Goal: Information Seeking & Learning: Learn about a topic

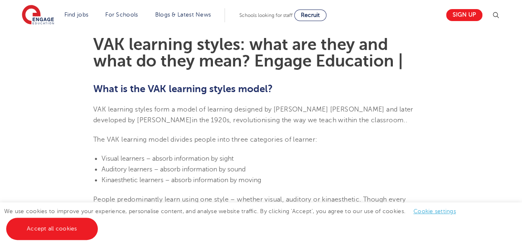
scroll to position [227, 0]
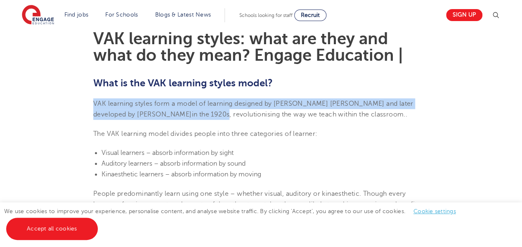
drag, startPoint x: 114, startPoint y: 106, endPoint x: 158, endPoint y: 116, distance: 45.0
click at [158, 116] on span "VAK learning styles form a model of learning designed by [PERSON_NAME] [PERSON_…" at bounding box center [253, 109] width 320 height 18
copy span "VAK learning styles form a model of learning designed by [PERSON_NAME] [PERSON_…"
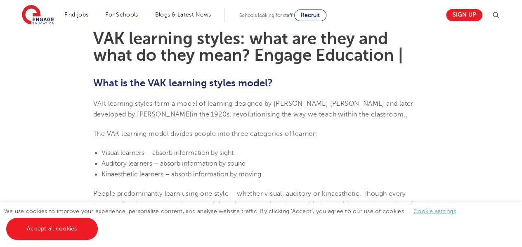
click at [213, 61] on h1 "VAK learning styles: what are they and what do they mean? Engage Education |" at bounding box center [260, 47] width 335 height 33
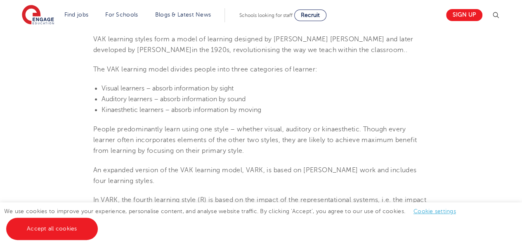
scroll to position [309, 0]
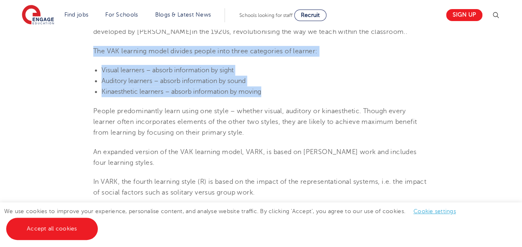
drag, startPoint x: 94, startPoint y: 49, endPoint x: 272, endPoint y: 94, distance: 184.1
copy section "The VAK learning model divides people into three categories of learner: Visual …"
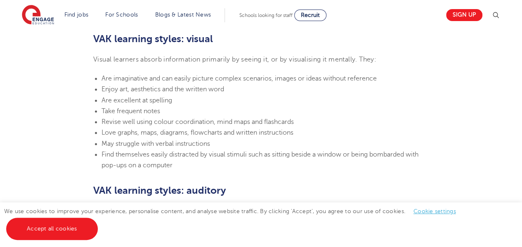
scroll to position [567, 0]
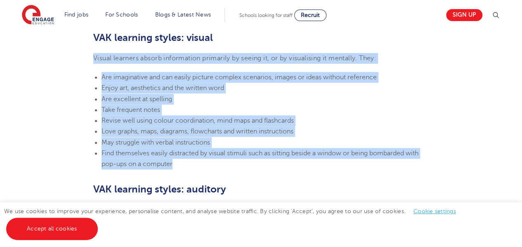
drag, startPoint x: 91, startPoint y: 54, endPoint x: 185, endPoint y: 162, distance: 142.9
click at [185, 162] on section "[DATE] VAK learning styles: what are they and what do they mean? Engage Educati…" at bounding box center [261, 238] width 500 height 1154
copy section "Visual learners absorb information primarily by seeing it, or by visualising it…"
click at [185, 162] on li "Find themselves easily distracted by visual stimuli such as sitting beside a wi…" at bounding box center [264, 159] width 327 height 22
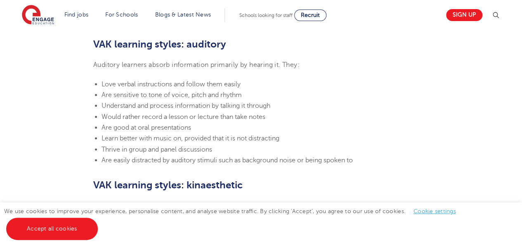
scroll to position [716, 0]
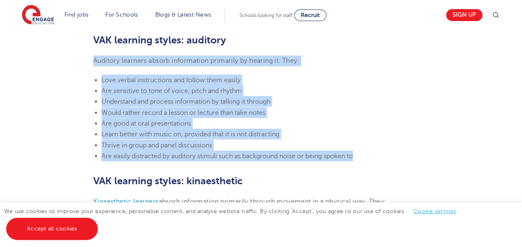
drag, startPoint x: 107, startPoint y: 66, endPoint x: 361, endPoint y: 153, distance: 268.5
click at [361, 153] on section "[DATE] VAK learning styles: what are they and what do they mean? Engage Educati…" at bounding box center [261, 89] width 500 height 1154
copy section "Auditory learners absorb information primarily by hearing it. They: Love verbal…"
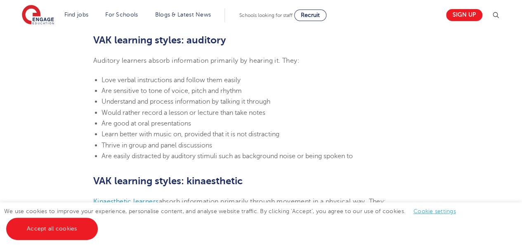
click at [267, 174] on h2 "VAK learning styles: kinaesthetic" at bounding box center [260, 180] width 335 height 14
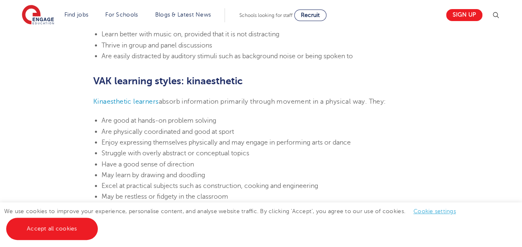
scroll to position [850, 0]
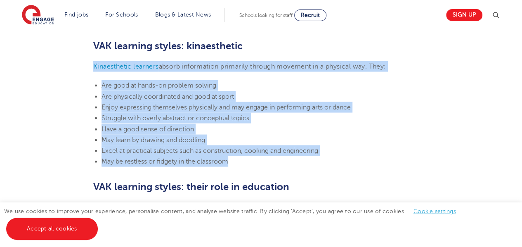
drag, startPoint x: 90, startPoint y: 61, endPoint x: 233, endPoint y: 157, distance: 172.1
copy section "Kinaesthetic learners absorb information primarily through movement in a physic…"
click at [233, 157] on li "May be restless or fidgety in the classroom" at bounding box center [264, 161] width 327 height 11
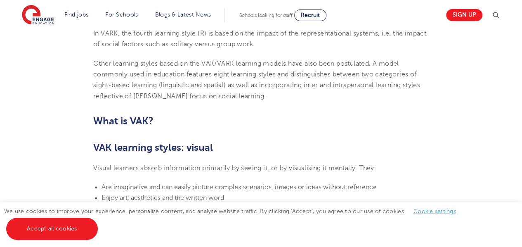
scroll to position [0, 0]
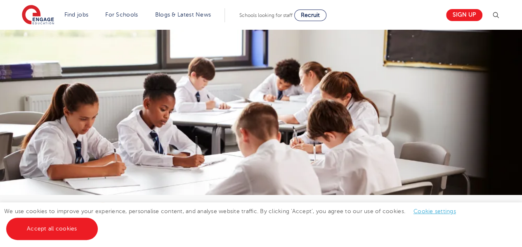
click at [204, 88] on img at bounding box center [261, 160] width 522 height 261
